Goal: Task Accomplishment & Management: Complete application form

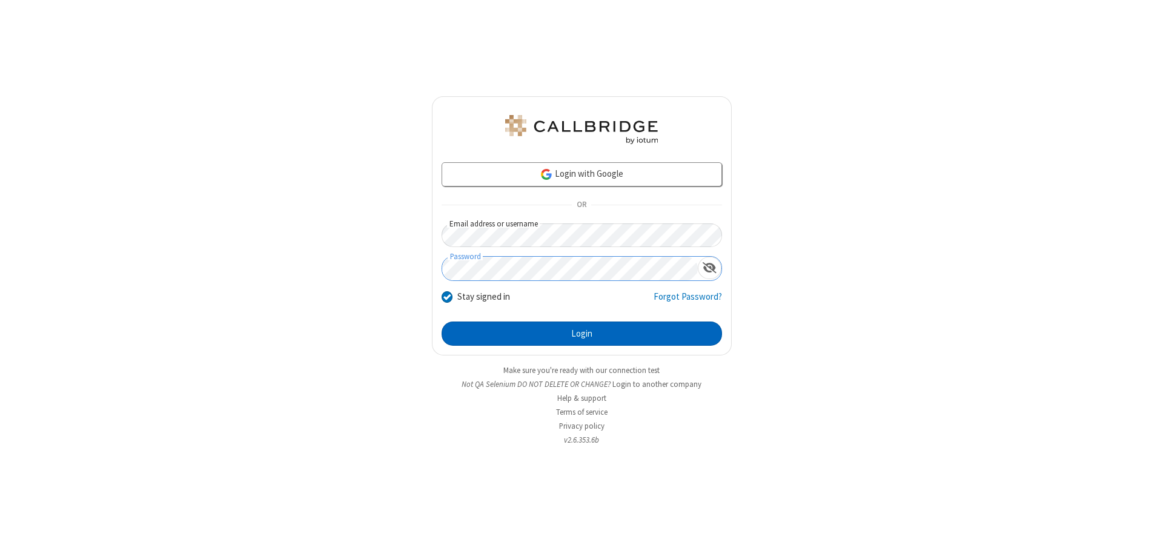
click at [582, 334] on button "Login" at bounding box center [582, 334] width 281 height 24
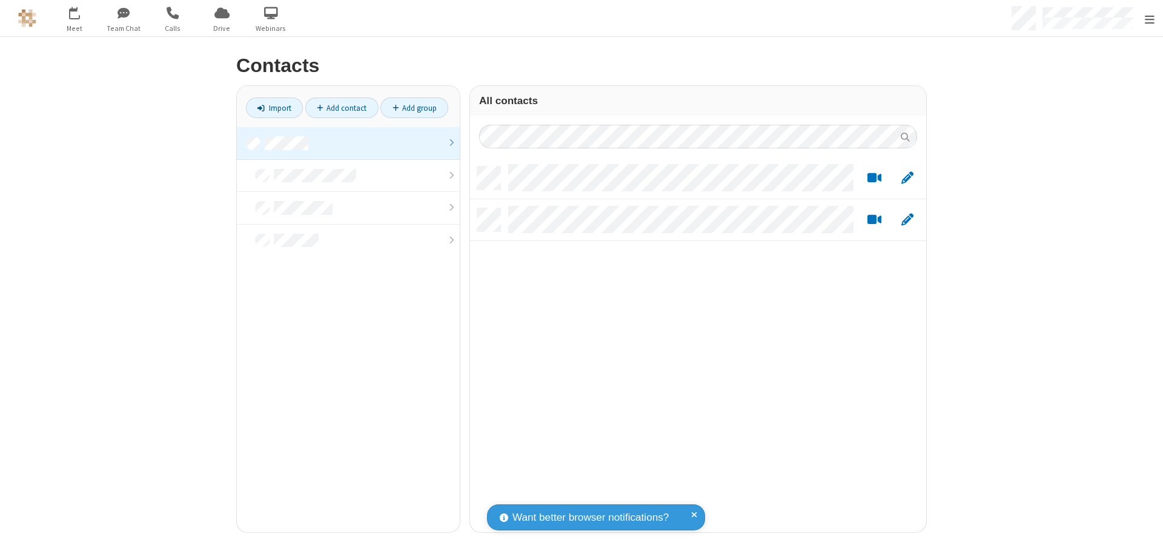
click at [337, 108] on link "Add contact" at bounding box center [341, 108] width 73 height 21
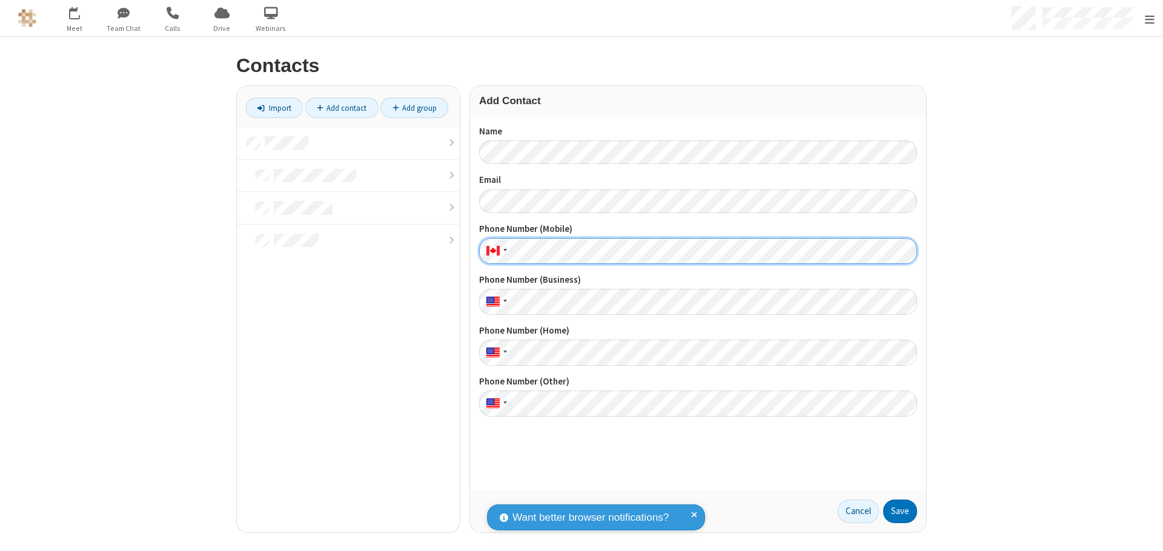
click at [896, 511] on button "Save" at bounding box center [900, 512] width 34 height 24
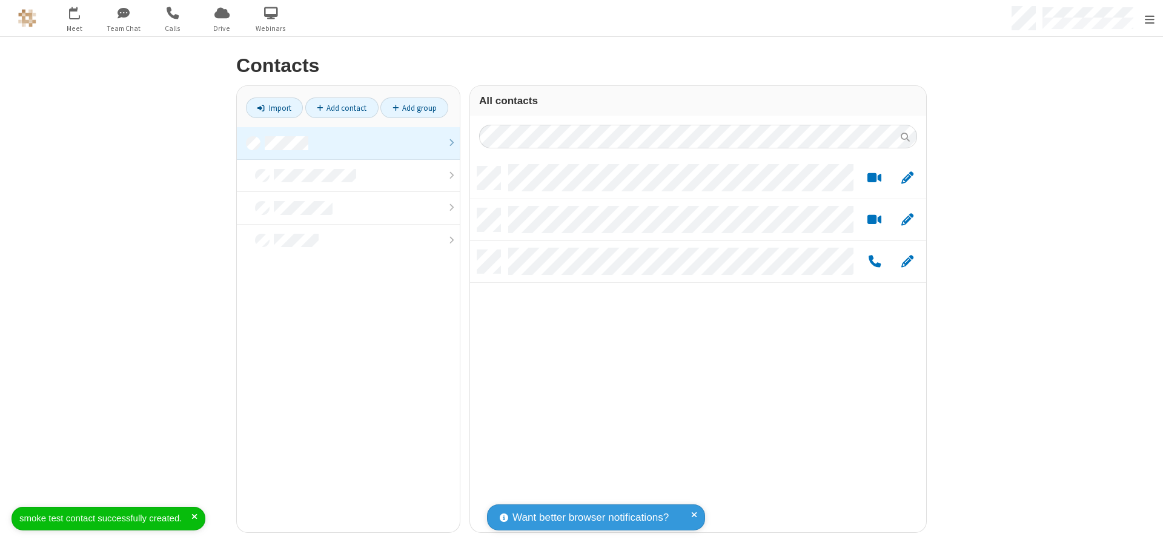
scroll to position [366, 447]
click at [337, 108] on link "Add contact" at bounding box center [341, 108] width 73 height 21
